Goal: Information Seeking & Learning: Learn about a topic

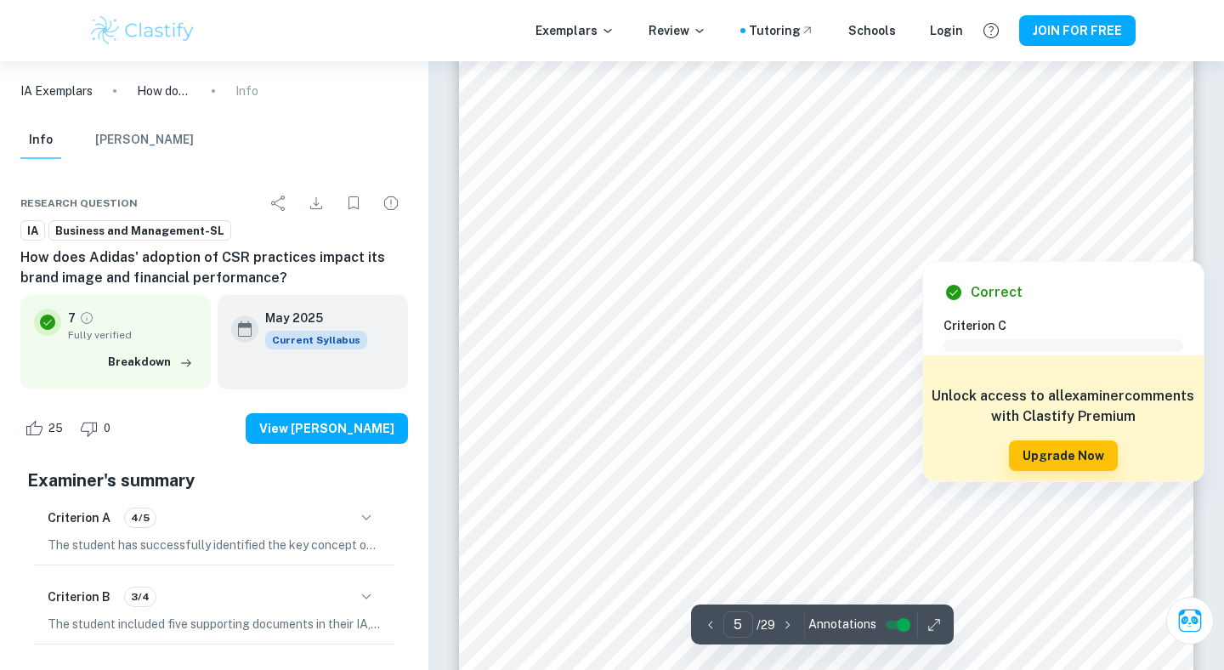
scroll to position [4773, 0]
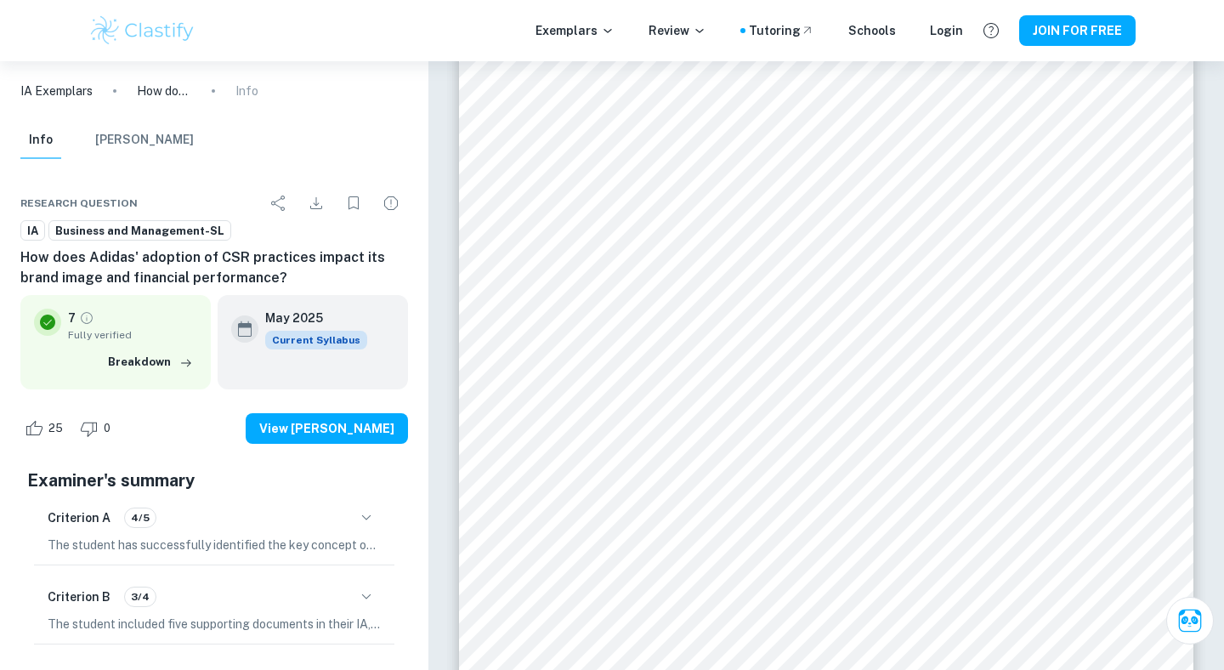
scroll to position [332, 0]
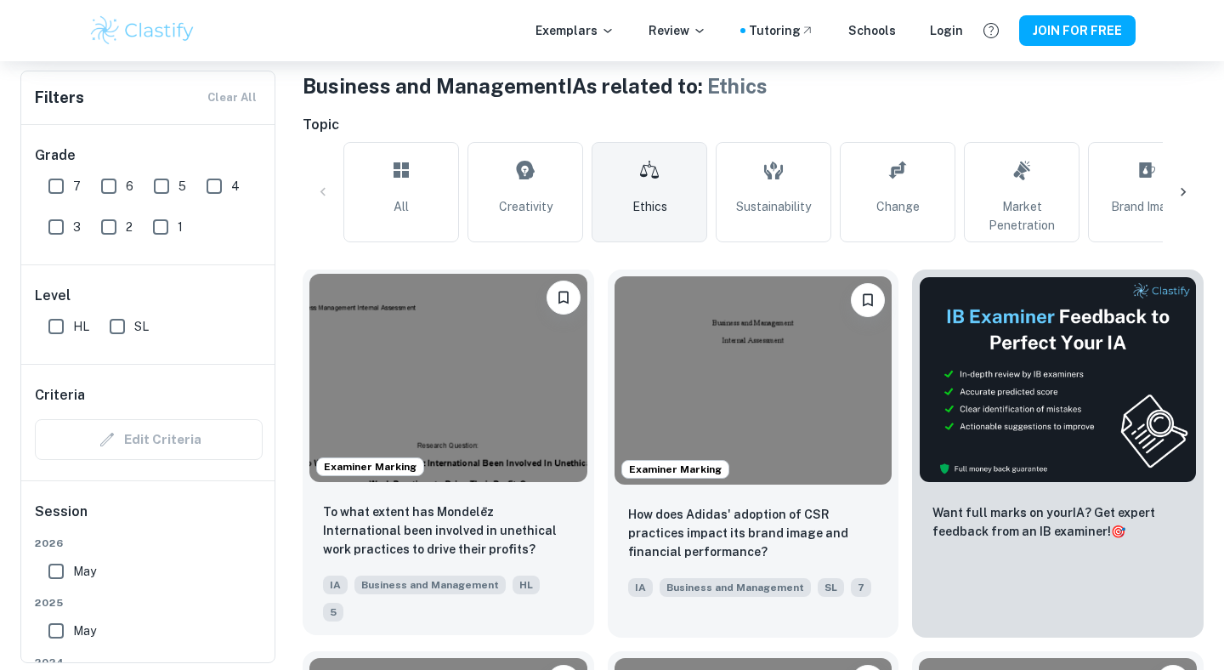
click at [522, 430] on img at bounding box center [449, 378] width 278 height 208
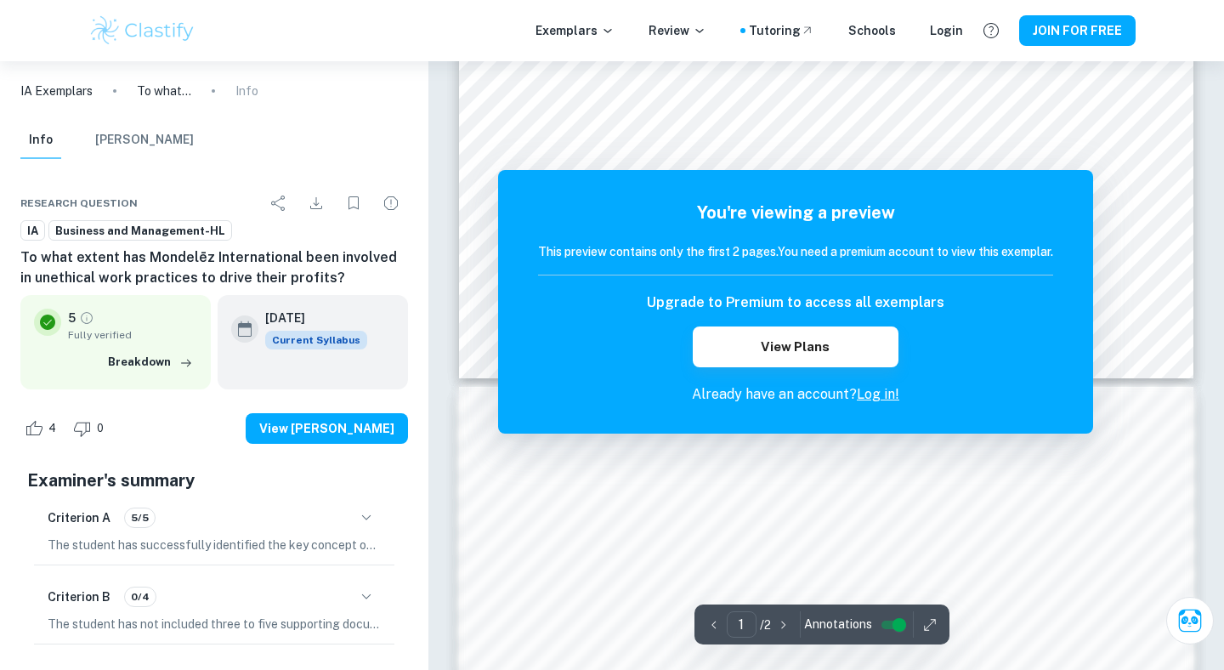
scroll to position [753, 0]
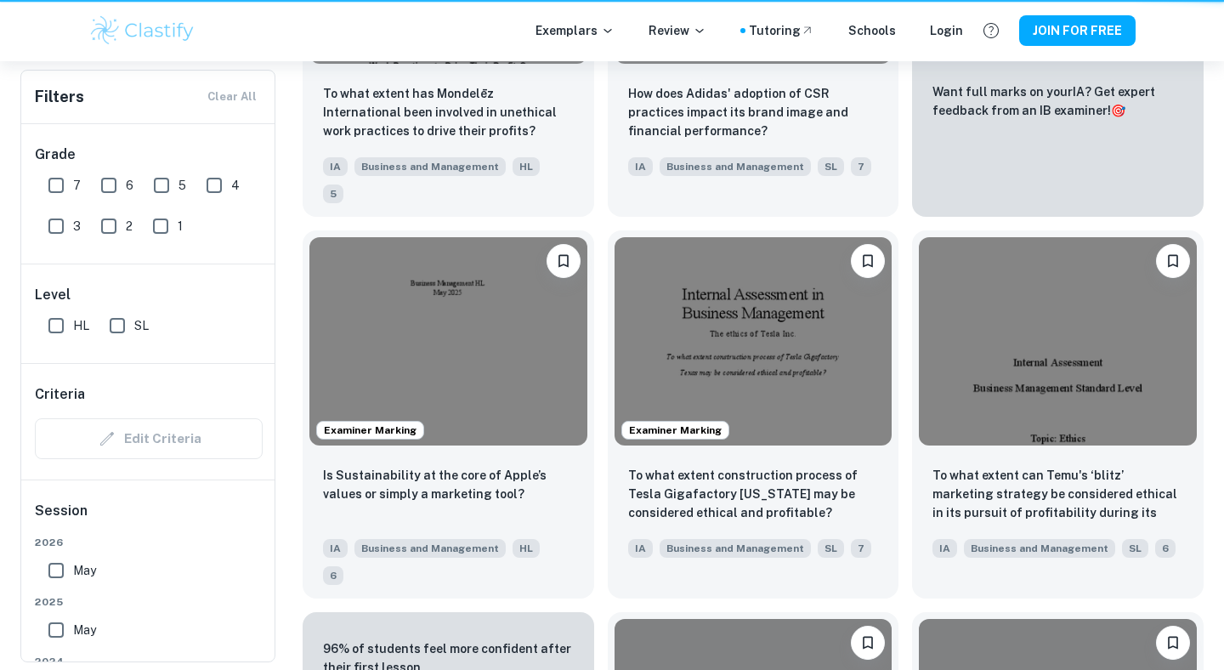
scroll to position [332, 0]
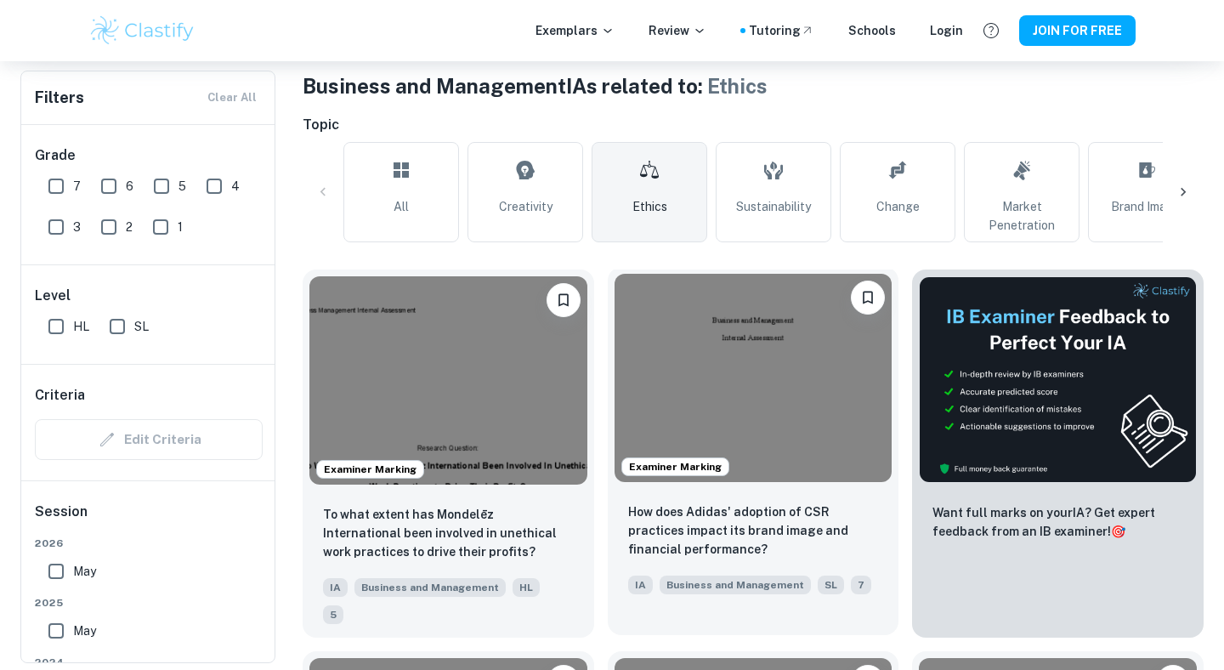
click at [742, 415] on img at bounding box center [754, 378] width 278 height 208
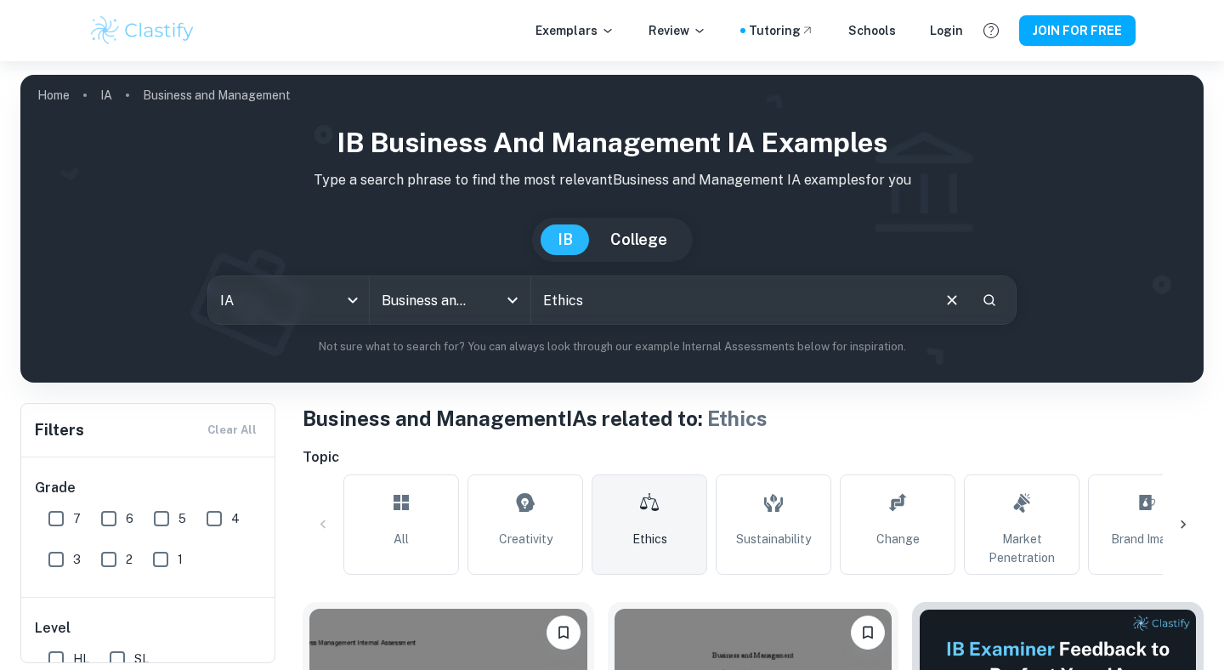
click at [644, 524] on link "Ethics" at bounding box center [650, 524] width 116 height 100
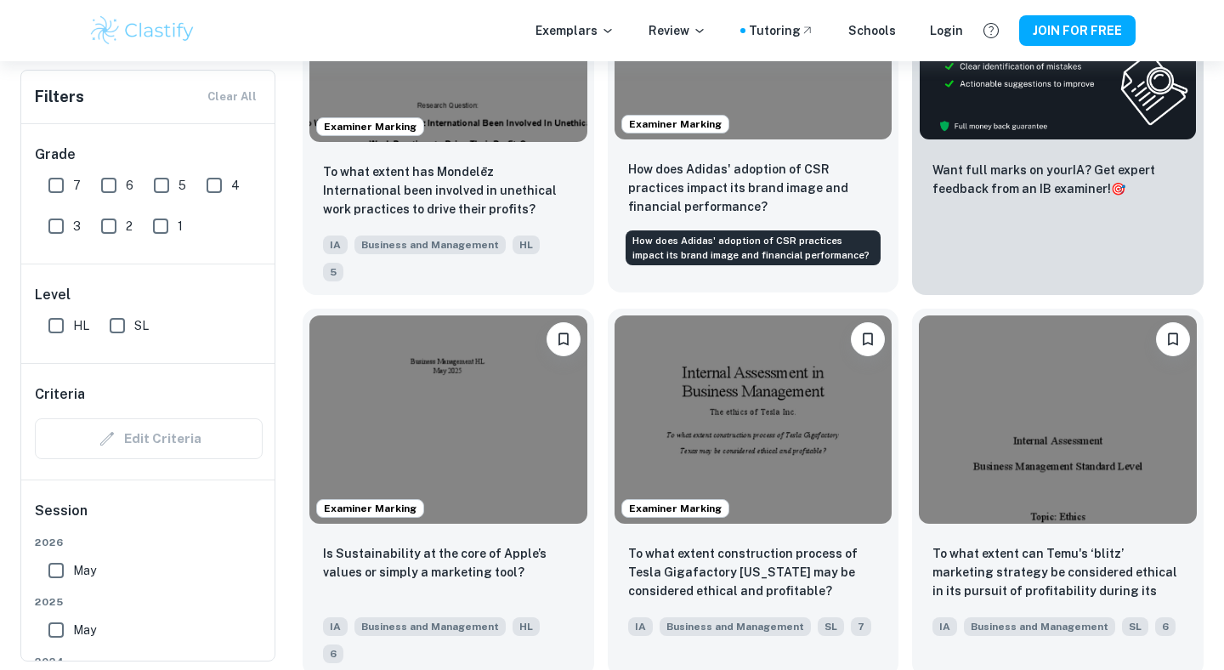
scroll to position [676, 0]
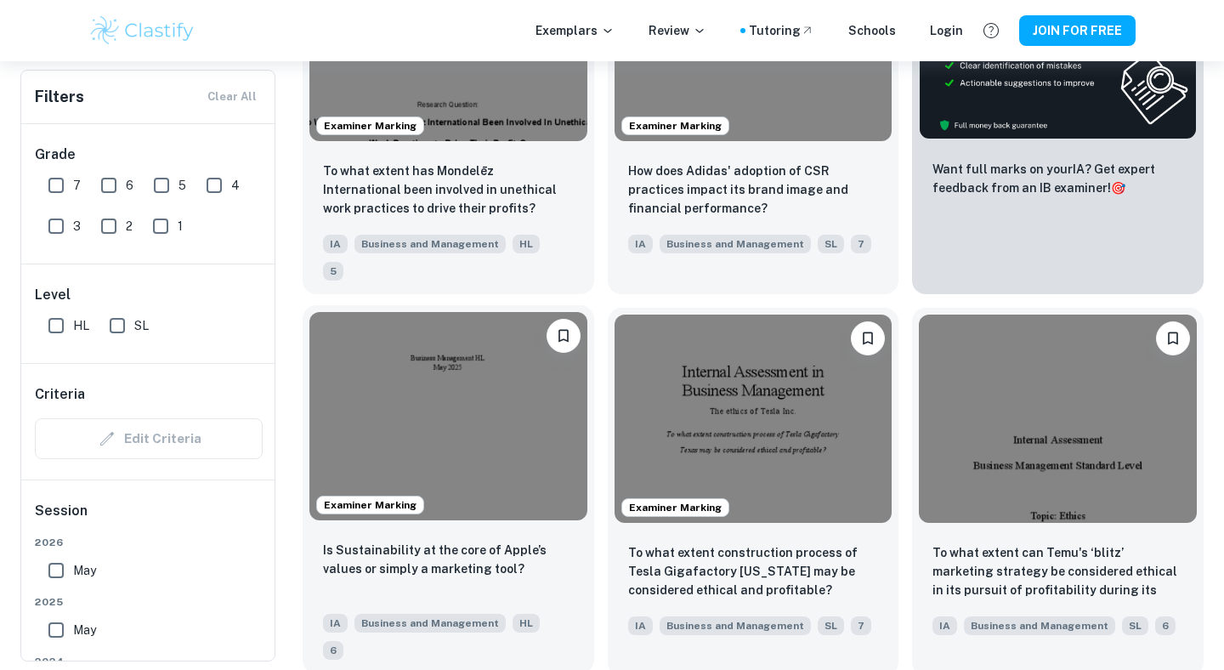
click at [496, 412] on img at bounding box center [449, 416] width 278 height 208
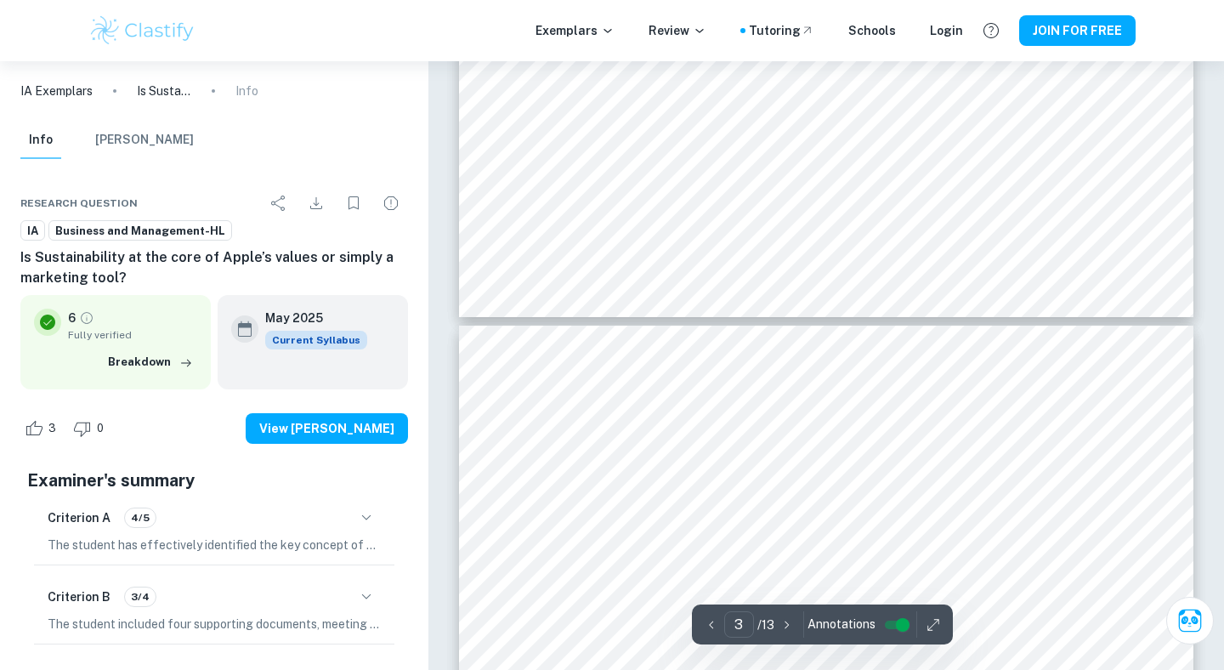
type input "4"
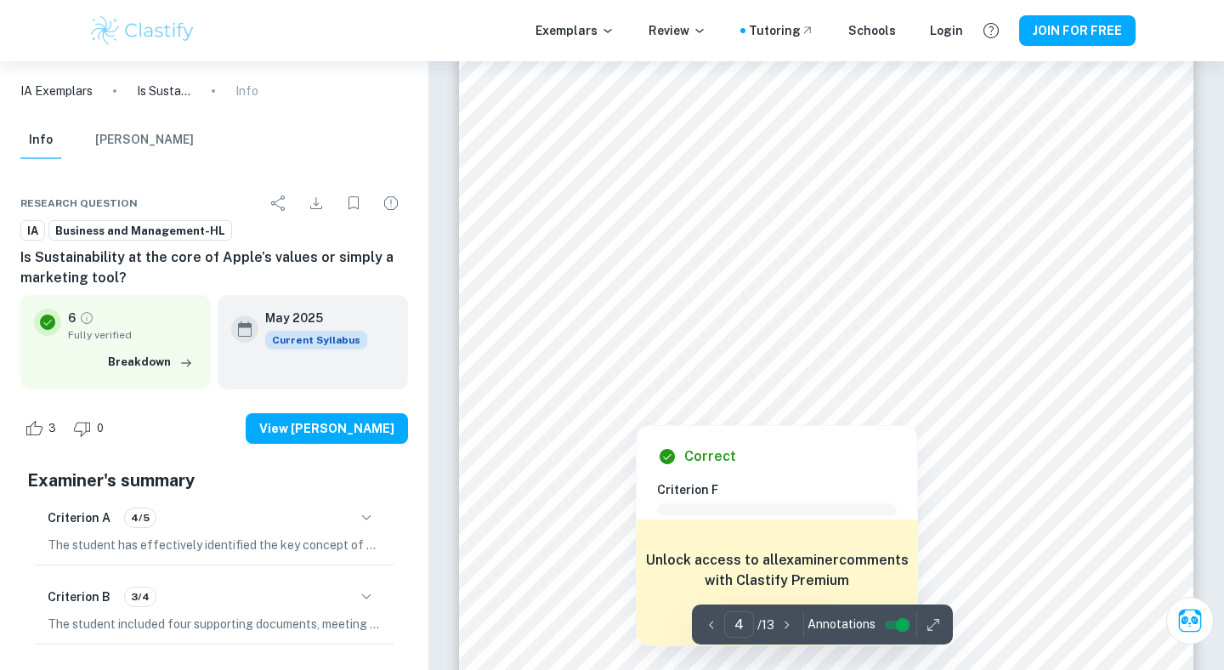
scroll to position [3444, 0]
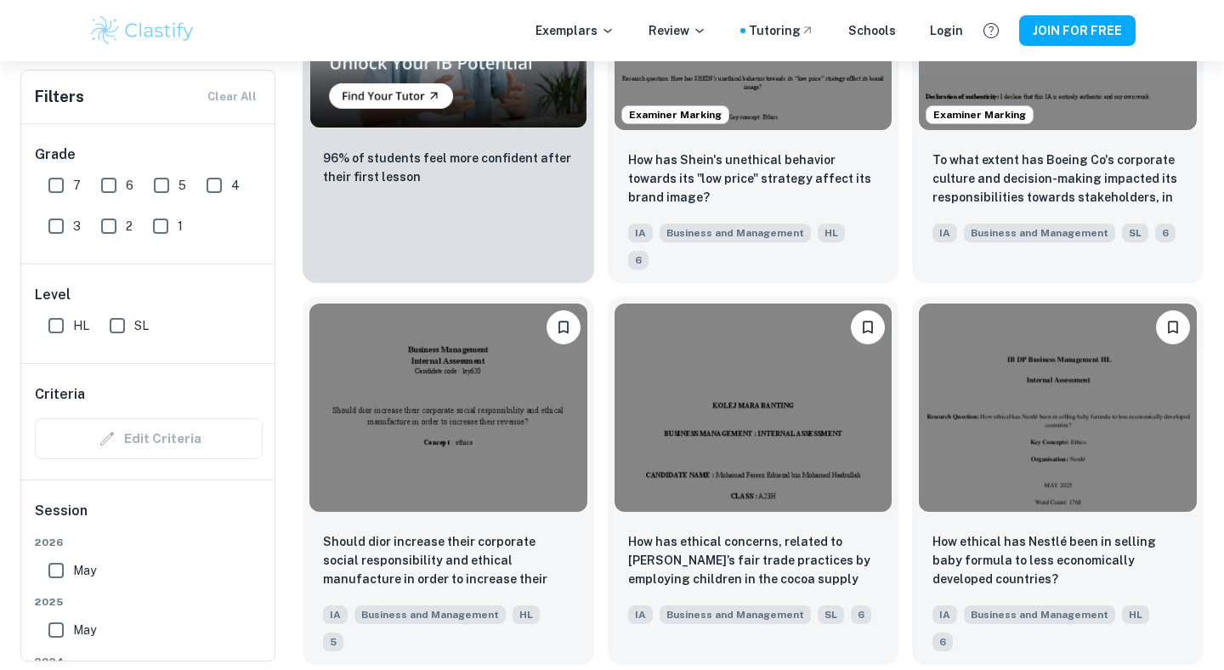
scroll to position [1453, 0]
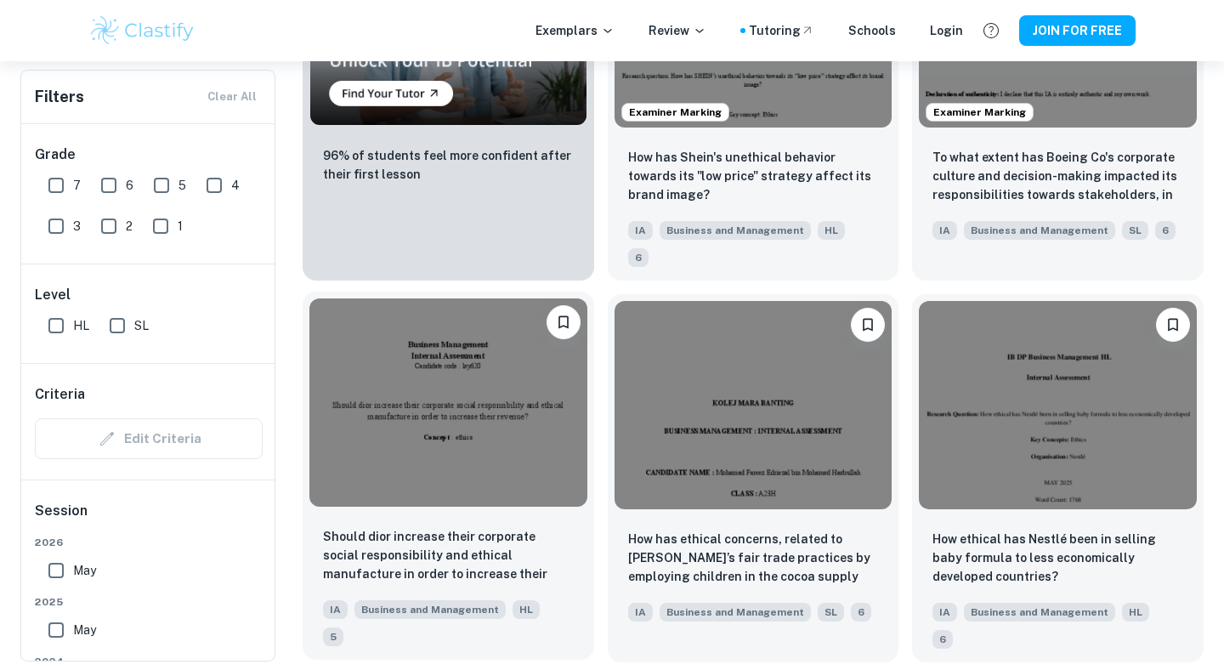
click at [420, 335] on img at bounding box center [449, 402] width 278 height 208
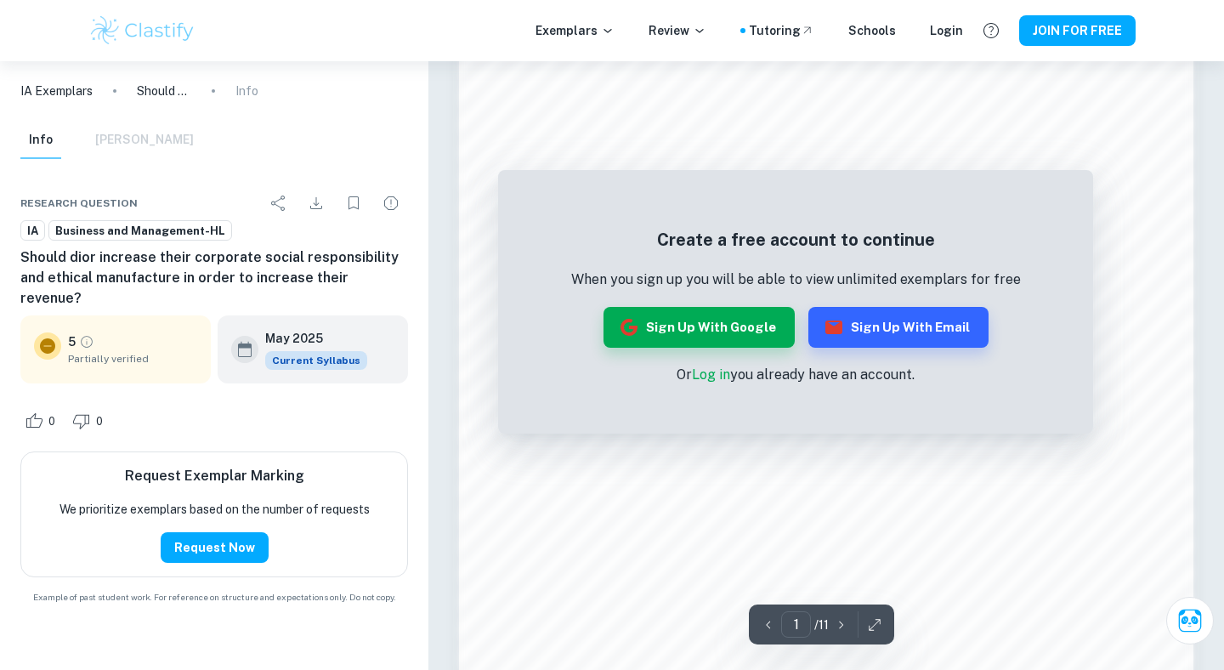
scroll to position [1107, 0]
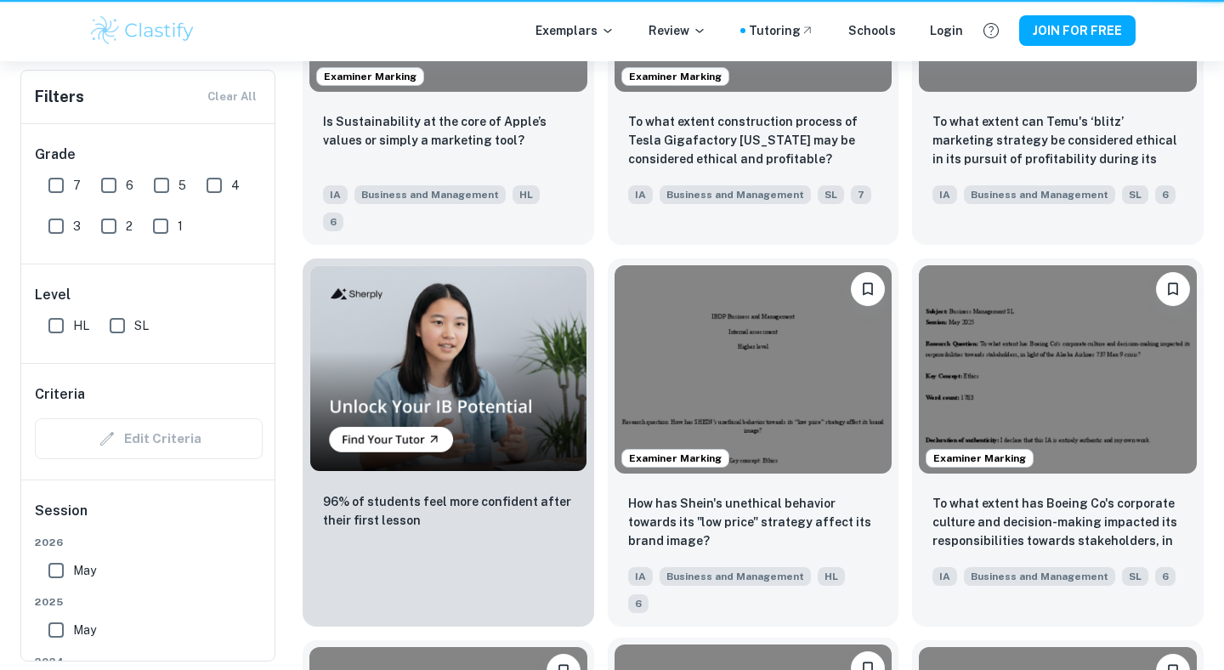
scroll to position [1453, 0]
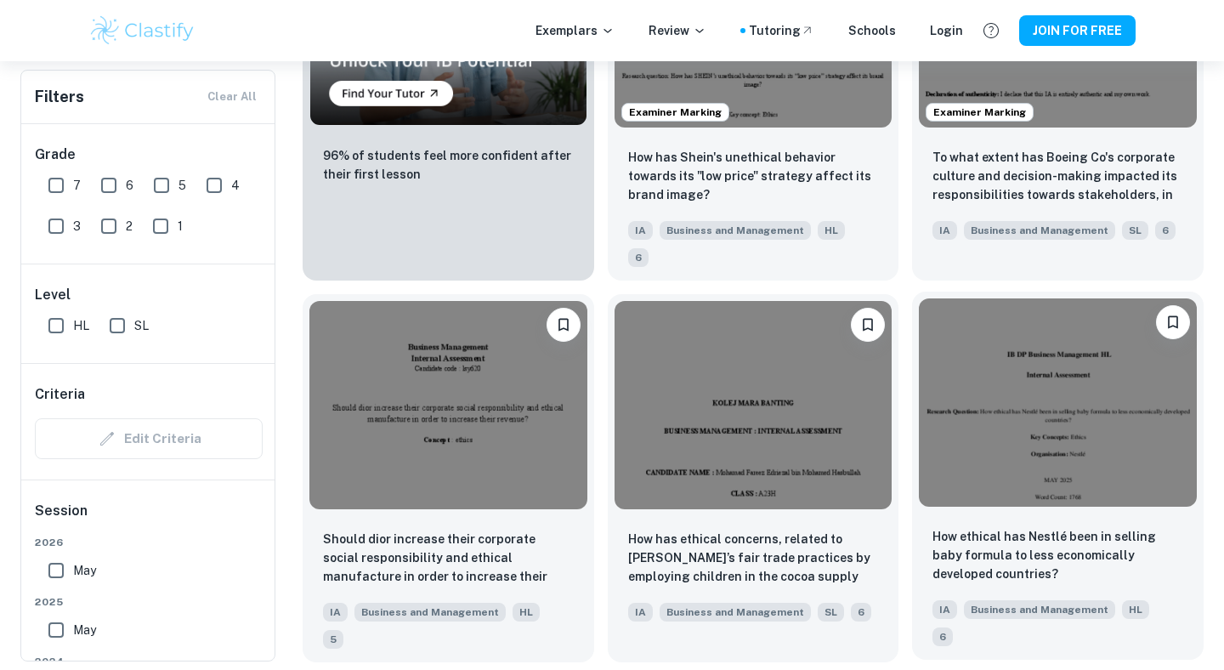
click at [1044, 355] on img at bounding box center [1058, 402] width 278 height 208
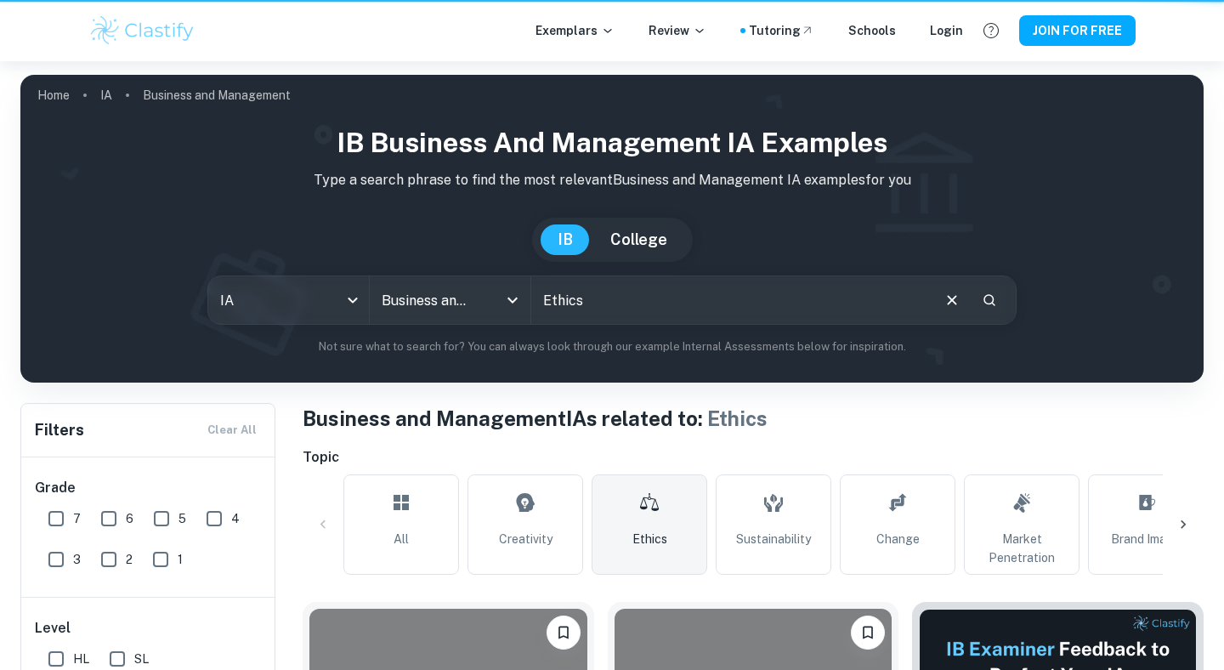
scroll to position [1453, 0]
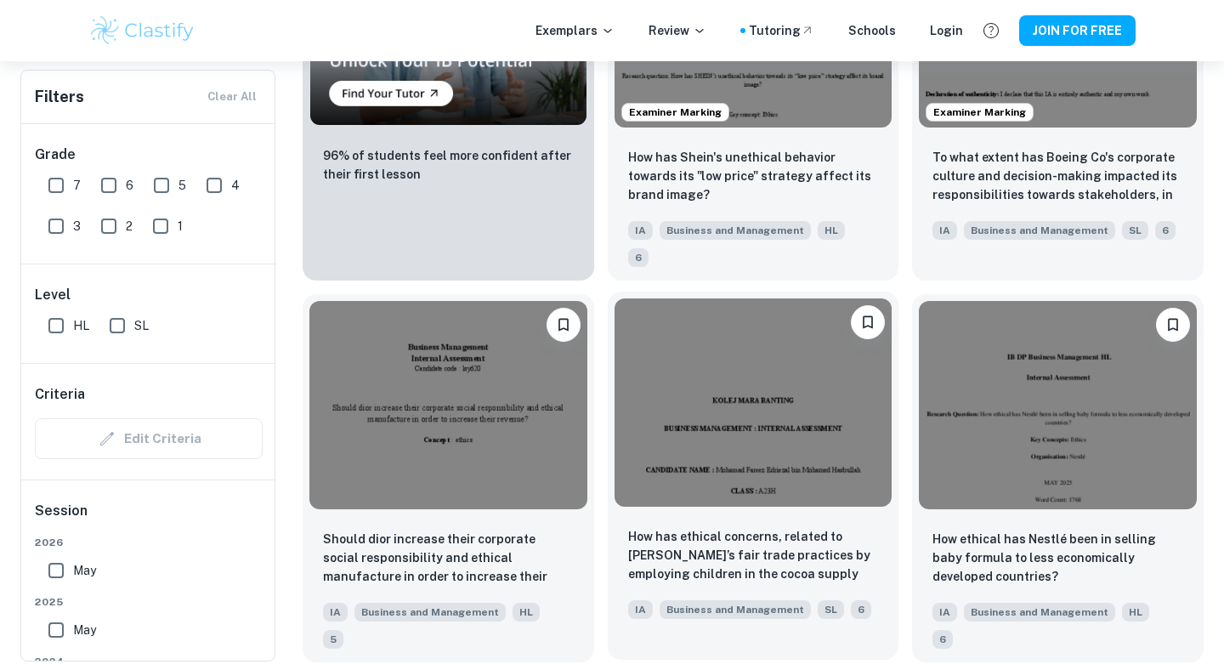
click at [784, 411] on img at bounding box center [754, 402] width 278 height 208
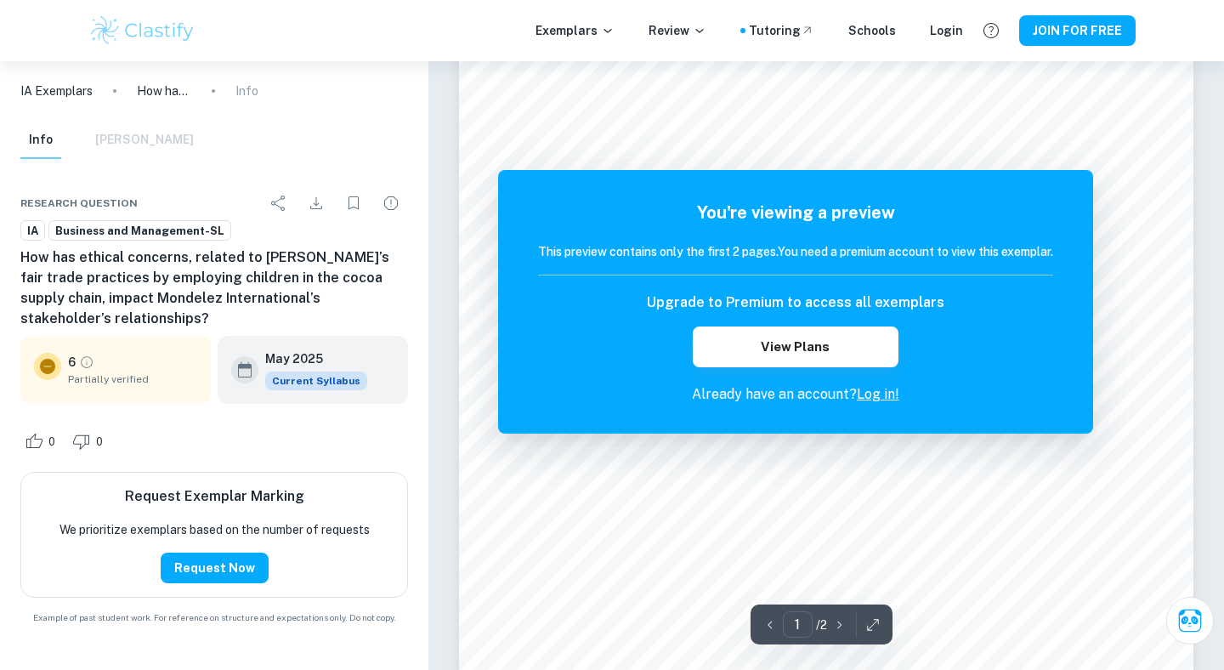
scroll to position [121, 0]
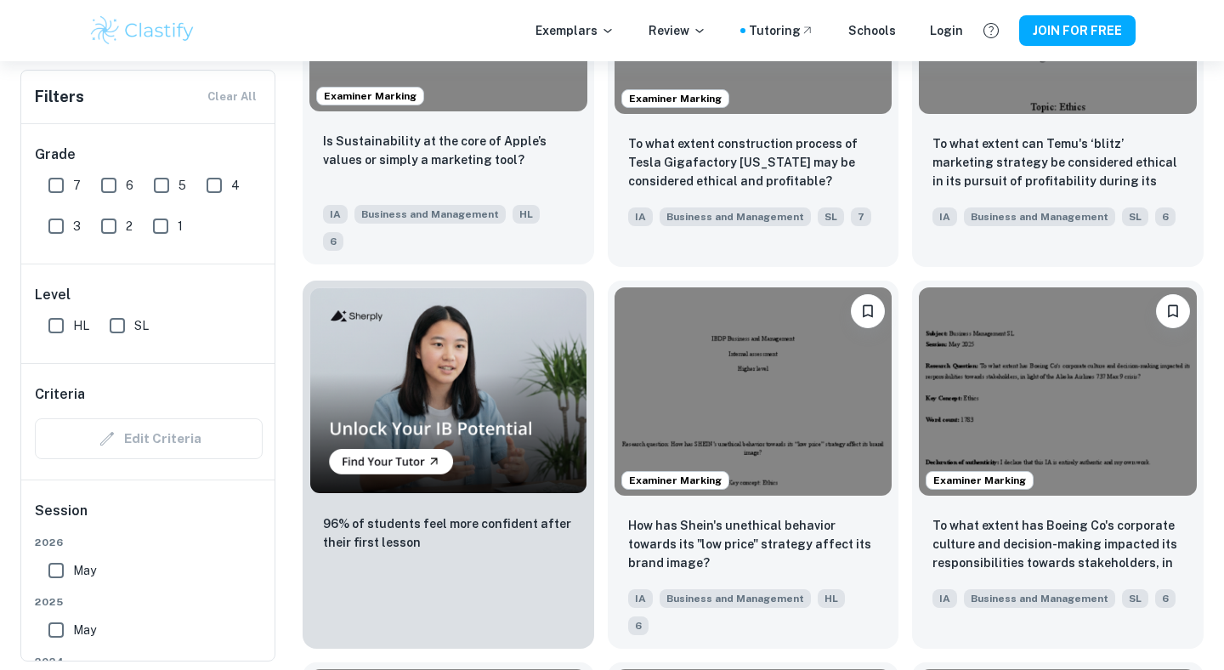
scroll to position [1069, 0]
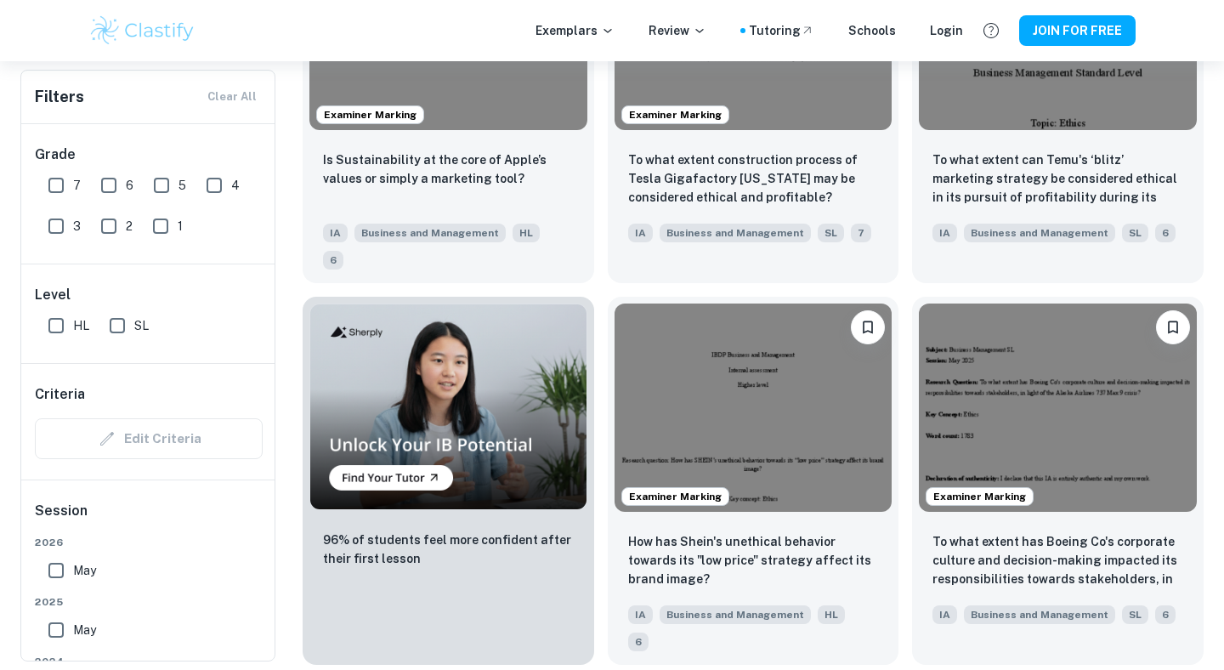
click at [59, 186] on input "7" at bounding box center [56, 185] width 34 height 34
checkbox input "true"
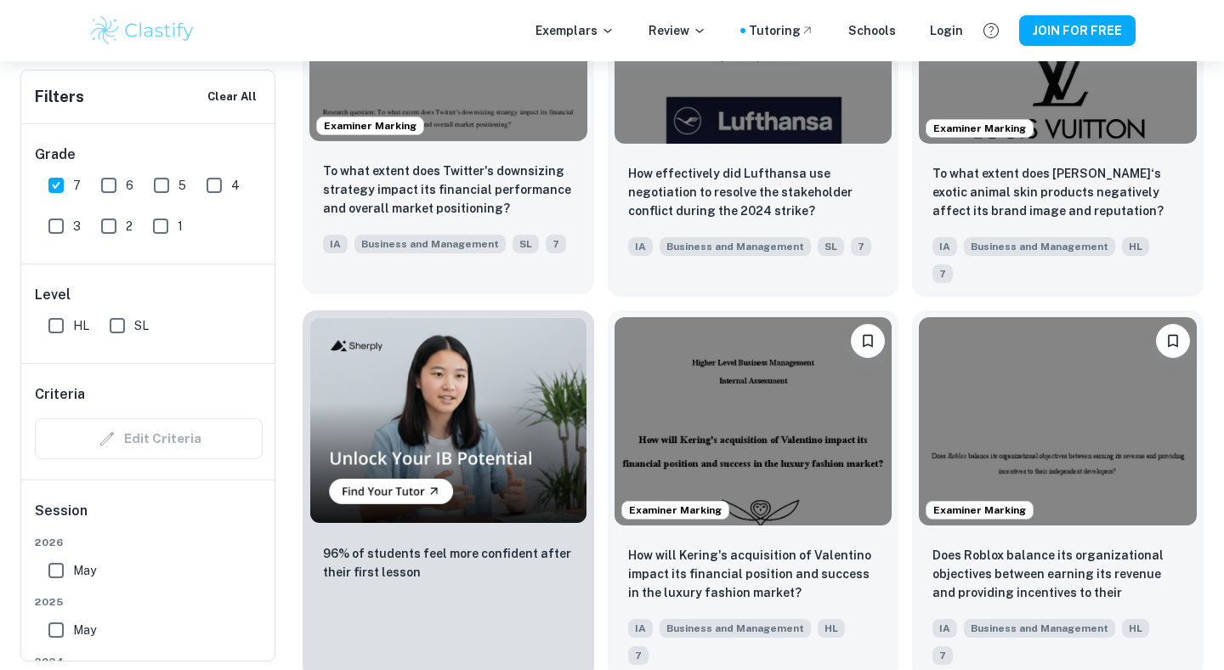
click at [507, 138] on img at bounding box center [449, 37] width 278 height 208
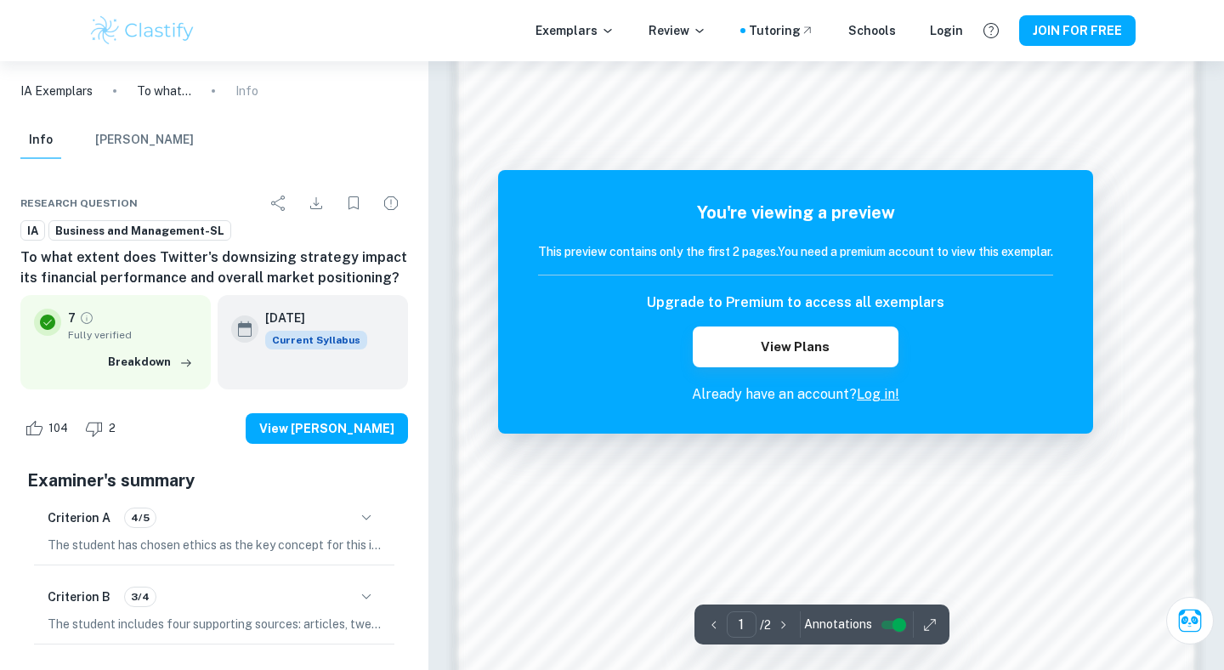
scroll to position [1612, 0]
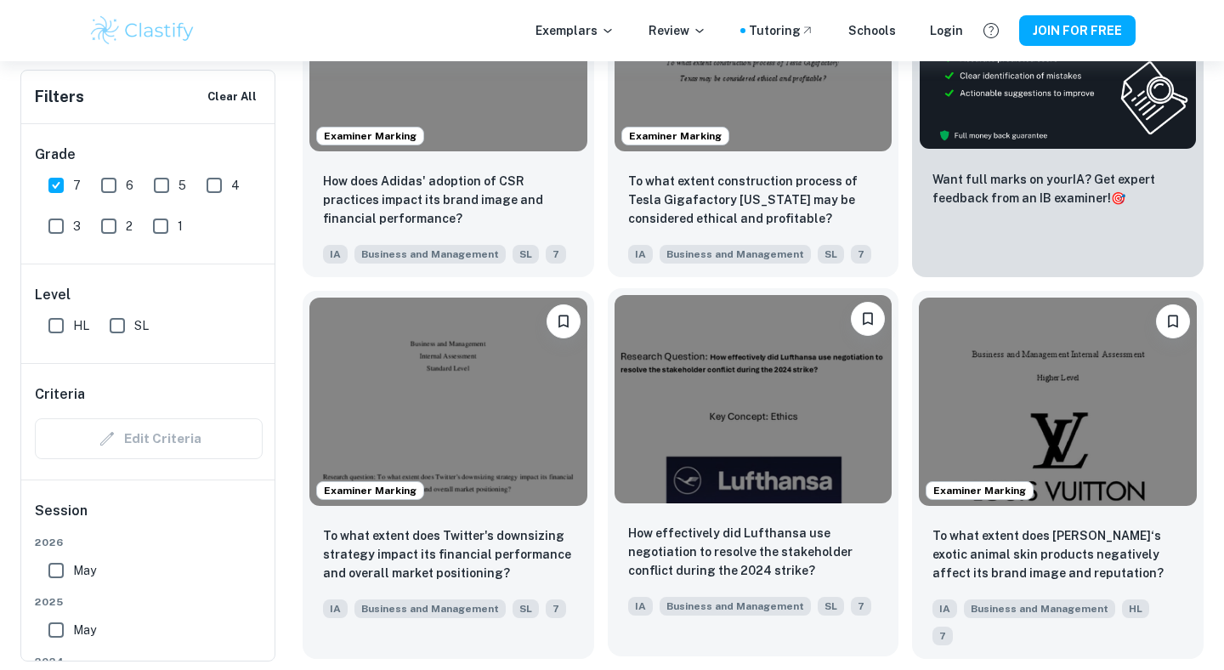
scroll to position [710, 0]
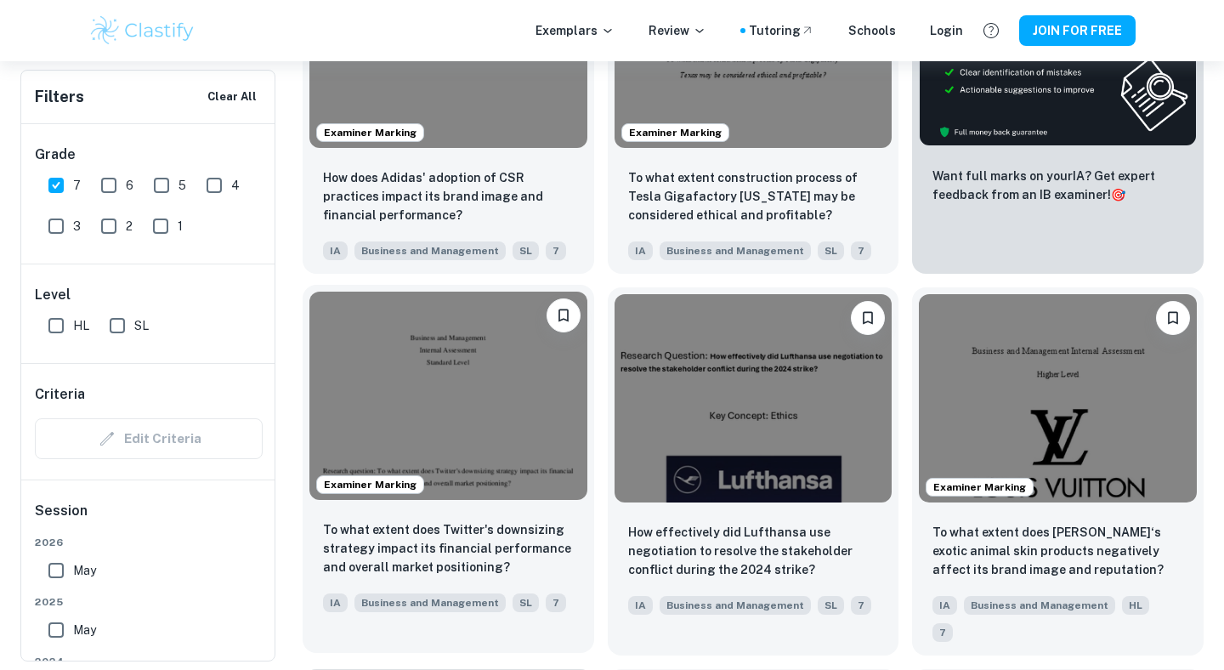
click at [525, 451] on img at bounding box center [449, 396] width 278 height 208
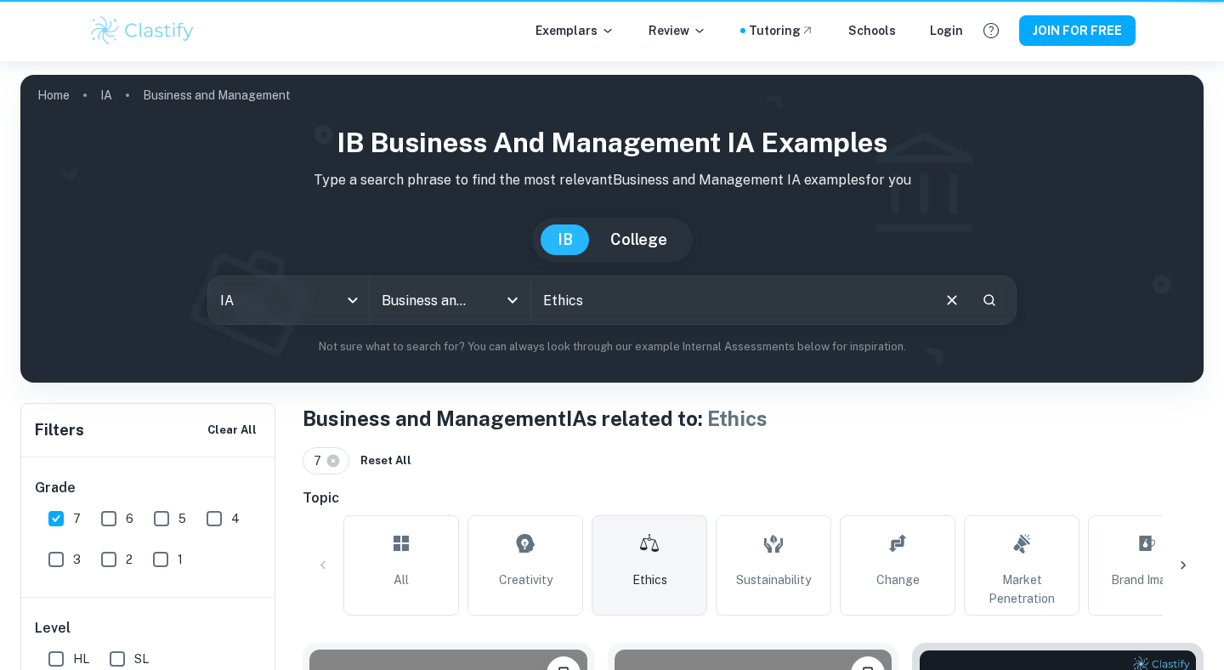
scroll to position [710, 0]
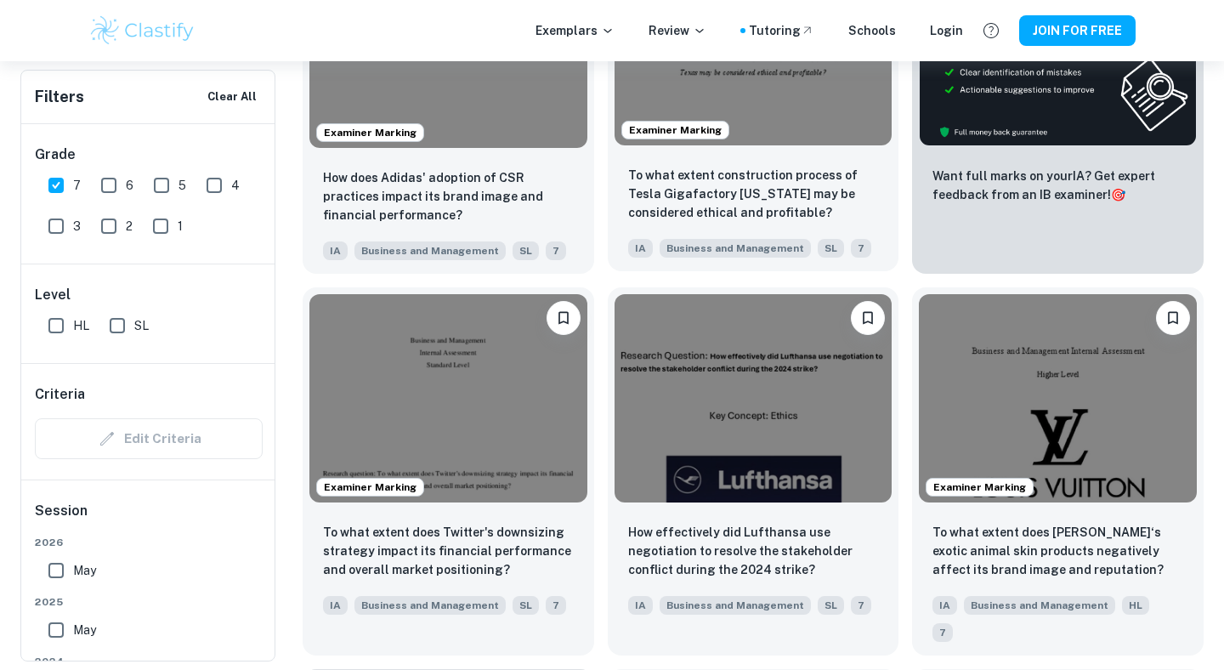
click at [753, 120] on img at bounding box center [754, 41] width 278 height 208
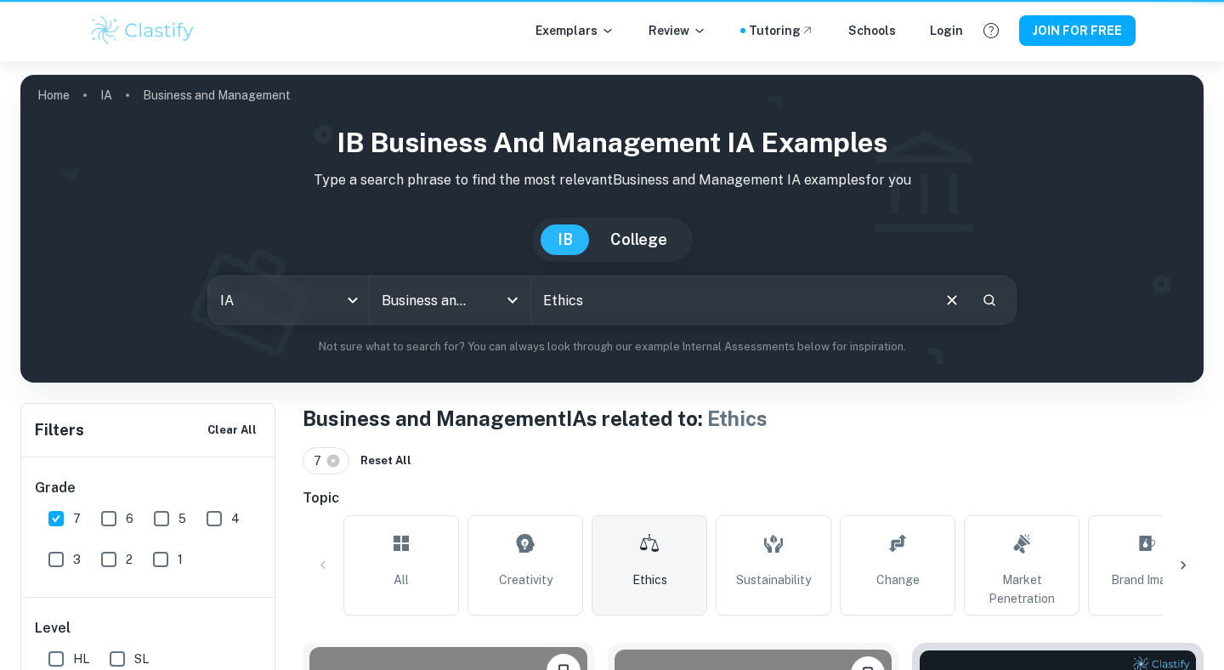
scroll to position [710, 0]
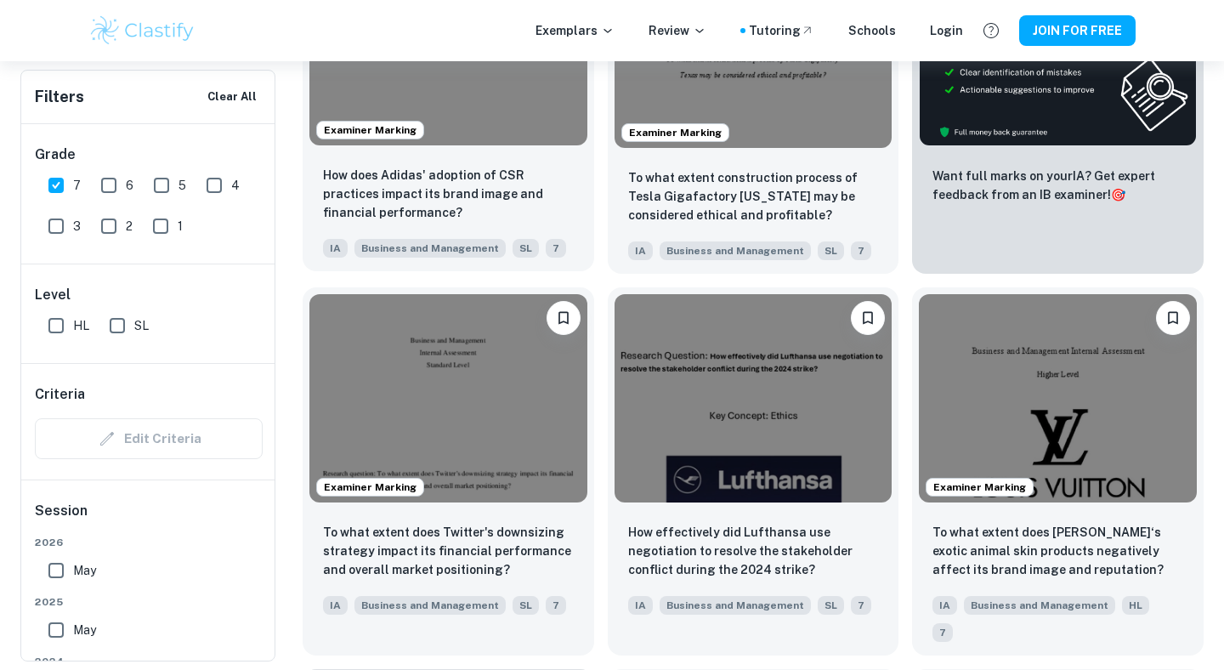
click at [394, 106] on img at bounding box center [449, 41] width 278 height 208
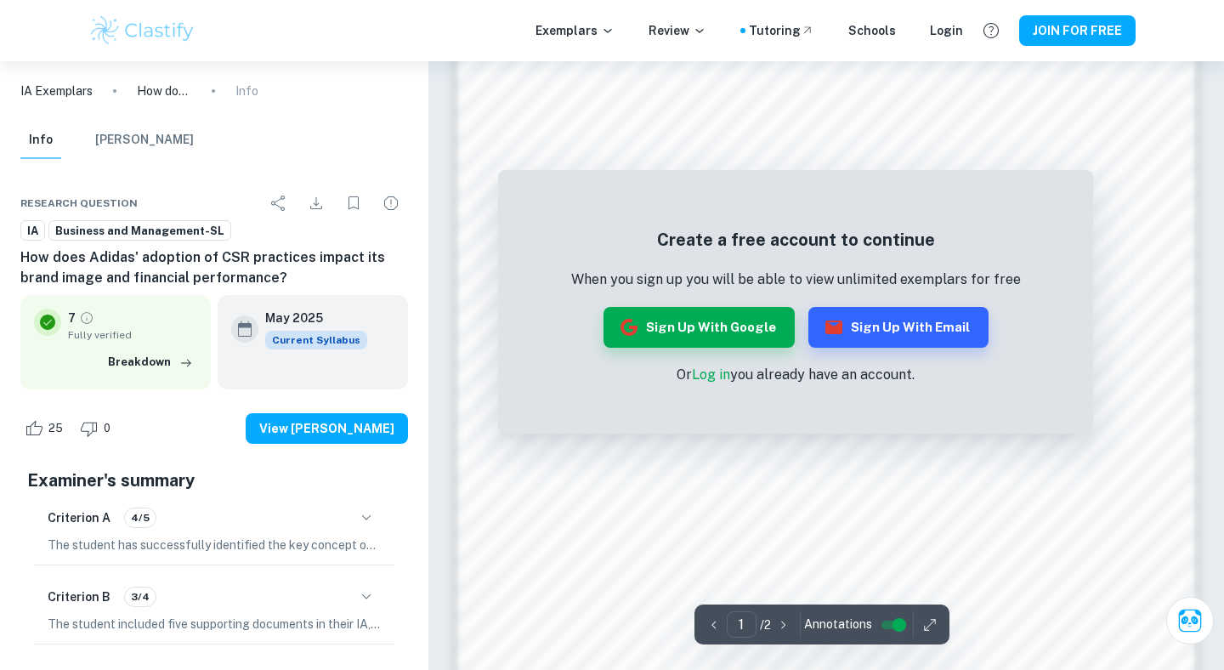
scroll to position [1609, 0]
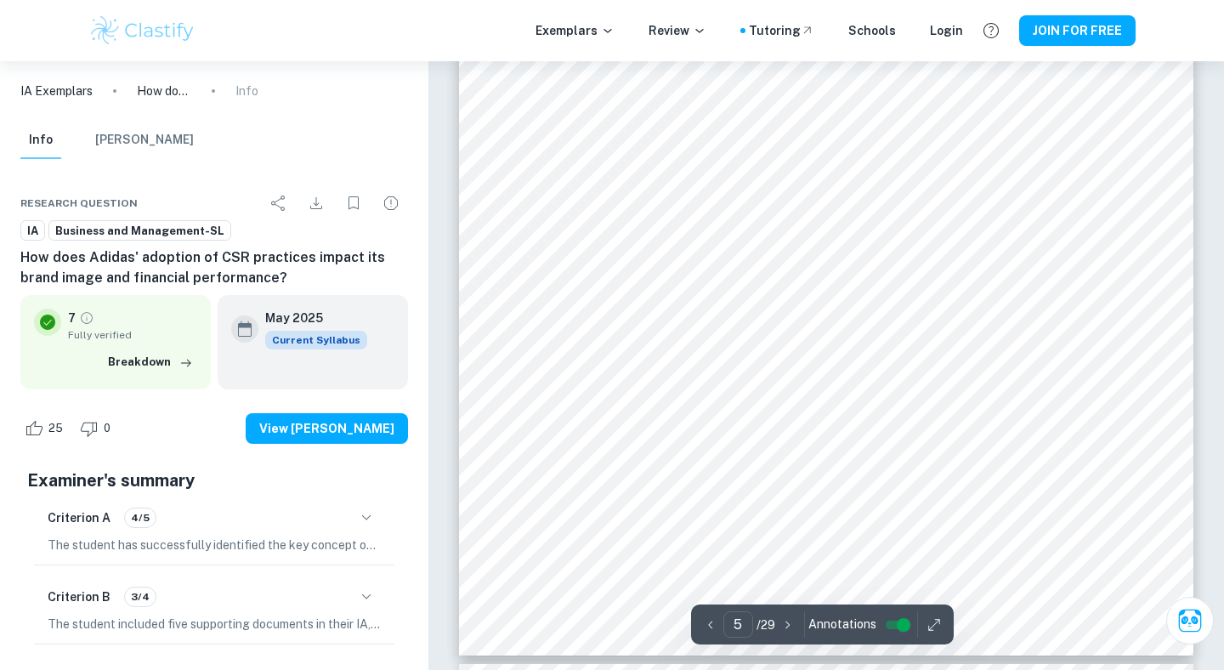
scroll to position [4217, 0]
